Goal: Task Accomplishment & Management: Use online tool/utility

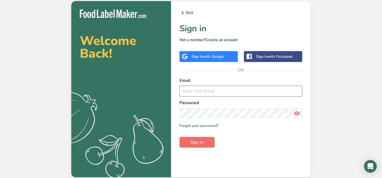
type input "[EMAIL_ADDRESS][DOMAIN_NAME]"
click at [192, 140] on span "Sign in" at bounding box center [196, 142] width 13 height 6
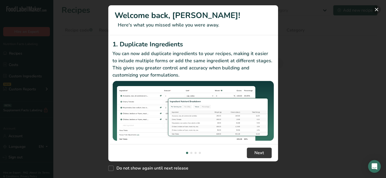
click at [375, 8] on button "New Features" at bounding box center [376, 9] width 8 height 8
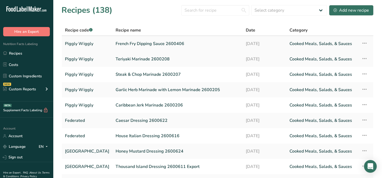
click at [125, 45] on link "French Fry Dipping Sauce 2600406" at bounding box center [178, 43] width 124 height 11
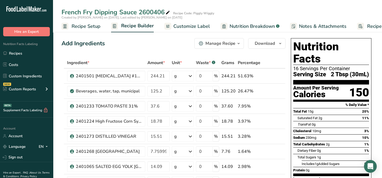
click at [182, 28] on span "Customize Label" at bounding box center [191, 26] width 37 height 7
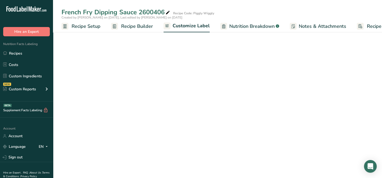
scroll to position [0, 26]
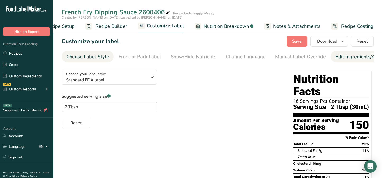
click at [335, 58] on div "Edit Ingredients/Allergens List" at bounding box center [368, 56] width 67 height 7
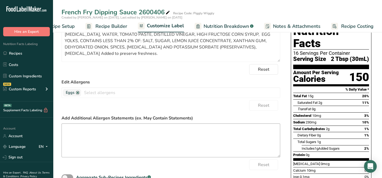
scroll to position [24, 0]
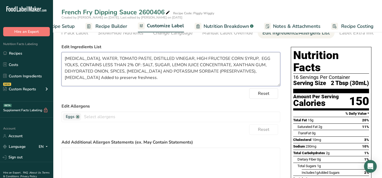
drag, startPoint x: 176, startPoint y: 73, endPoint x: 167, endPoint y: 72, distance: 9.0
click at [167, 72] on textarea "[MEDICAL_DATA], WATER, TOMATO PASTE, DISTILLED VINEGAR, HIGH FRUCTOSE CORN SYRU…" at bounding box center [170, 69] width 219 height 34
click at [213, 71] on textarea "[MEDICAL_DATA], WATER, TOMATO PASTE, DISTILLED VINEGAR, HIGH FRUCTOSE CORN SYRU…" at bounding box center [170, 69] width 219 height 34
drag, startPoint x: 213, startPoint y: 71, endPoint x: 210, endPoint y: 74, distance: 3.9
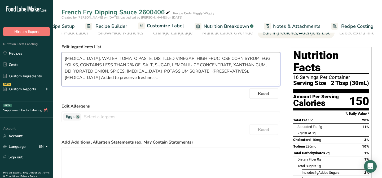
click at [210, 74] on textarea "[MEDICAL_DATA], WATER, TOMATO PASTE, DISTILLED VINEGAR, HIGH FRUCTOSE CORN SYRU…" at bounding box center [170, 69] width 219 height 34
click at [215, 73] on textarea "[MEDICAL_DATA], WATER, TOMATO PASTE, DISTILLED VINEGAR, HIGH FRUCTOSE CORN SYRU…" at bounding box center [170, 69] width 219 height 34
paste textarea "AND"
click at [215, 72] on textarea "[MEDICAL_DATA], WATER, TOMATO PASTE, DISTILLED VINEGAR, HIGH FRUCTOSE CORN SYRU…" at bounding box center [170, 69] width 219 height 34
drag, startPoint x: 167, startPoint y: 73, endPoint x: 126, endPoint y: 74, distance: 41.1
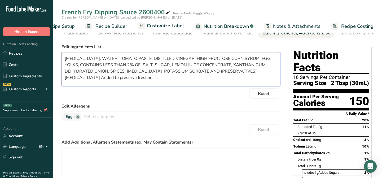
click at [126, 74] on textarea "[MEDICAL_DATA], WATER, TOMATO PASTE, DISTILLED VINEGAR, HIGH FRUCTOSE CORN SYRU…" at bounding box center [170, 69] width 219 height 34
click at [183, 72] on textarea "[MEDICAL_DATA], WATER, TOMATO PASTE, DISTILLED VINEGAR, HIGH FRUCTOSE CORN SYRU…" at bounding box center [170, 69] width 219 height 34
paste textarea "[MEDICAL_DATA]"
click at [225, 73] on textarea "[MEDICAL_DATA], WATER, TOMATO PASTE, DISTILLED VINEGAR, HIGH FRUCTOSE CORN SYRU…" at bounding box center [170, 69] width 219 height 34
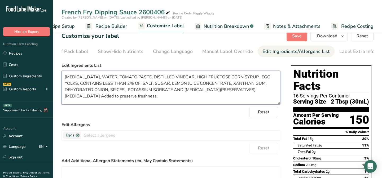
scroll to position [0, 0]
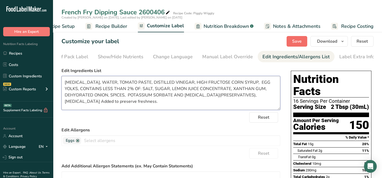
type textarea "[MEDICAL_DATA], WATER, TOMATO PASTE, DISTILLED VINEGAR, HIGH FRUCTOSE CORN SYRU…"
click at [298, 41] on span "Save" at bounding box center [297, 41] width 10 height 6
click at [291, 40] on button "Save" at bounding box center [296, 41] width 21 height 11
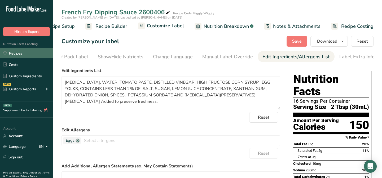
click at [10, 52] on link "Recipes" at bounding box center [26, 53] width 53 height 10
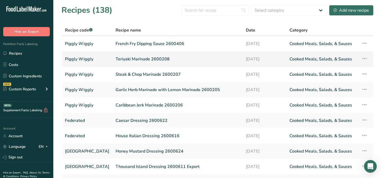
click at [132, 57] on link "Teriyaki Marinade 2600208" at bounding box center [178, 59] width 124 height 11
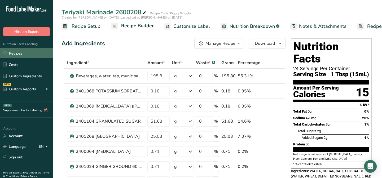
click at [13, 52] on link "Recipes" at bounding box center [26, 53] width 53 height 10
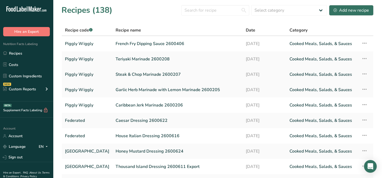
click at [136, 74] on link "Steak & Chop Marinade 2600207" at bounding box center [178, 74] width 124 height 11
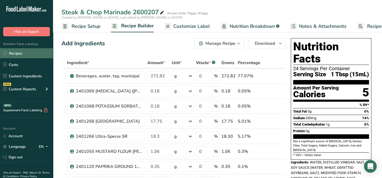
click at [15, 52] on link "Recipes" at bounding box center [26, 53] width 53 height 10
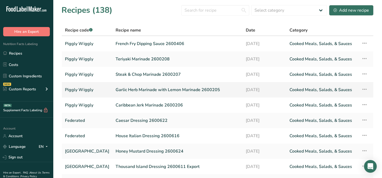
click at [116, 87] on link "Garlic Herb Marinade with Lemon Marinade 2600205" at bounding box center [178, 89] width 124 height 11
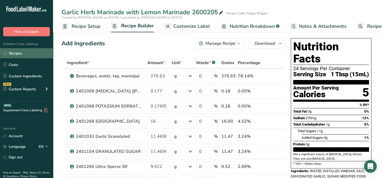
click at [16, 51] on link "Recipes" at bounding box center [26, 53] width 53 height 10
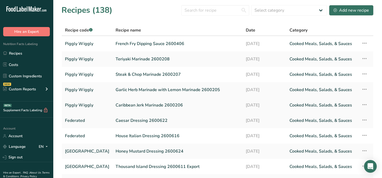
click at [120, 105] on link "Caribbean Jerk Marinade 2600206" at bounding box center [178, 105] width 124 height 11
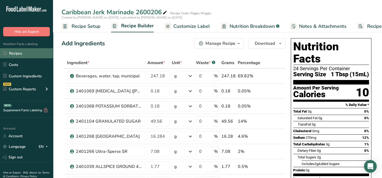
click at [16, 51] on link "Recipes" at bounding box center [26, 53] width 53 height 10
